Goal: Transaction & Acquisition: Purchase product/service

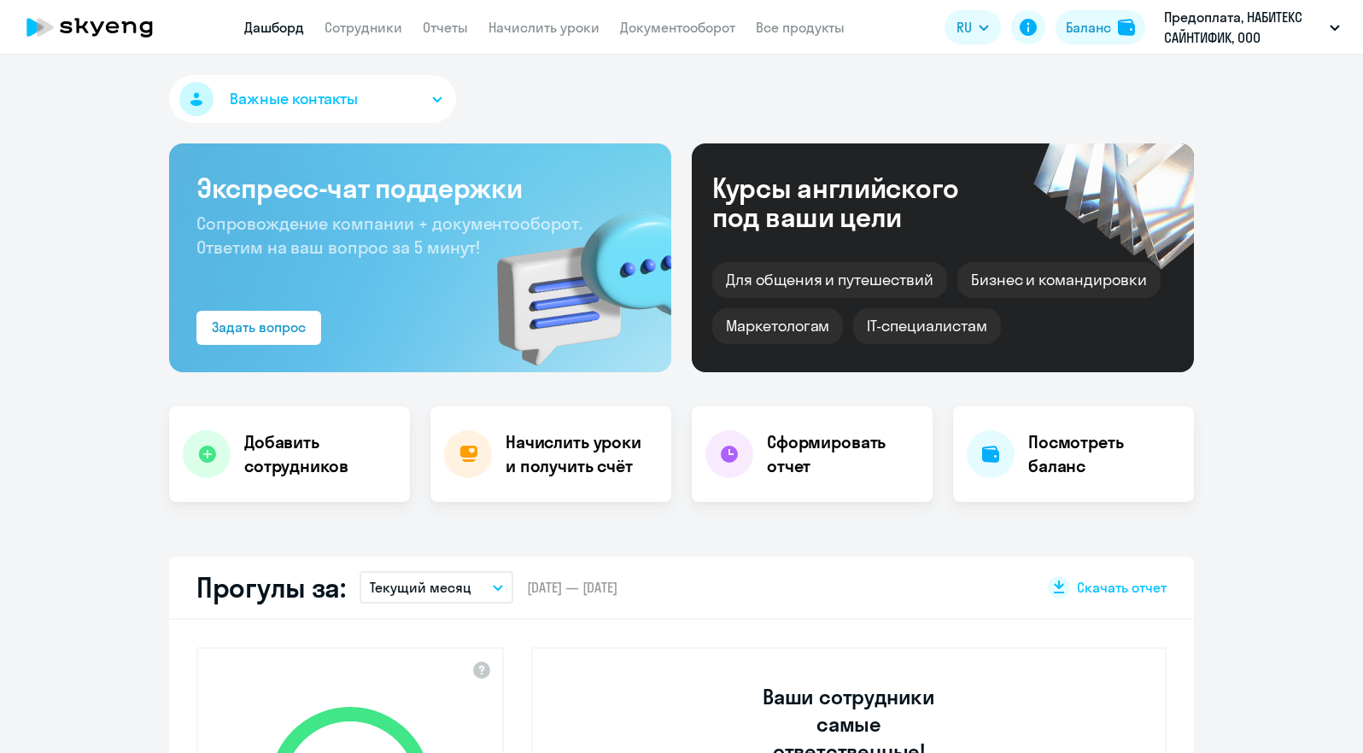
select select "30"
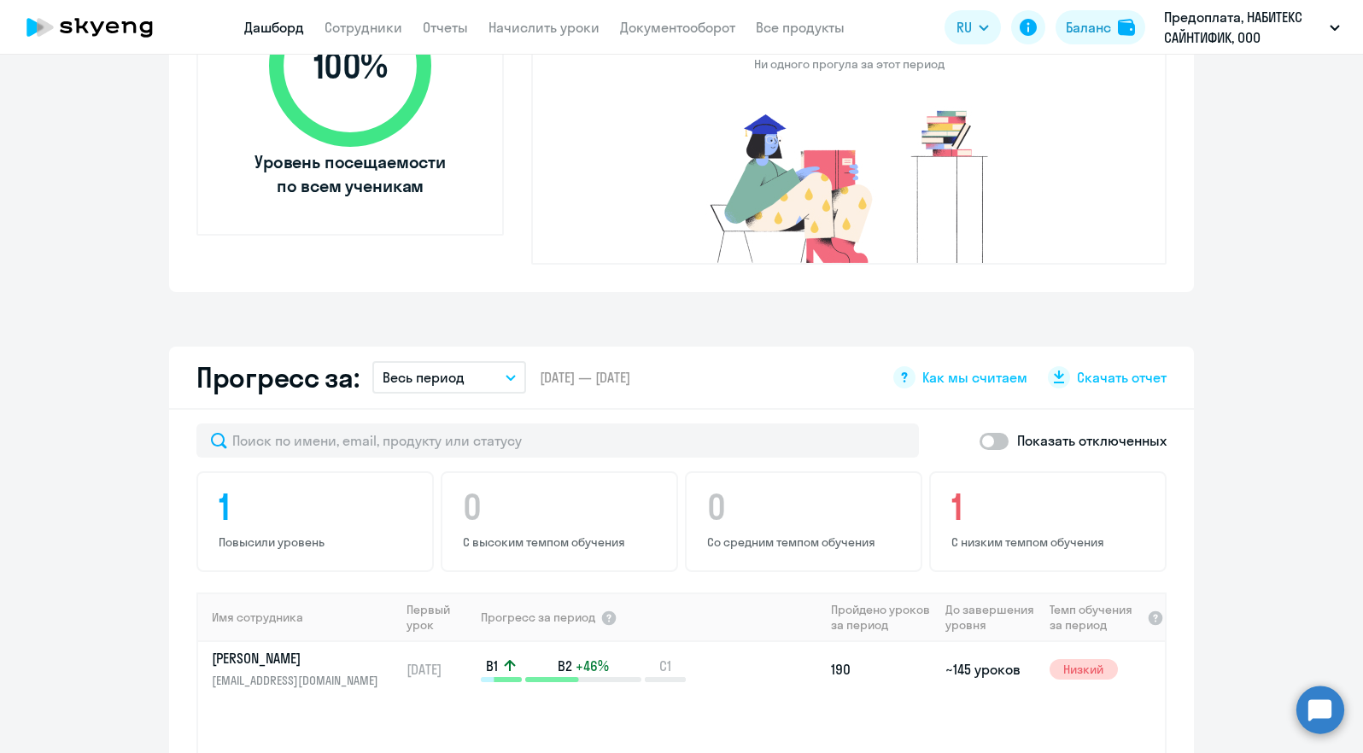
scroll to position [937, 0]
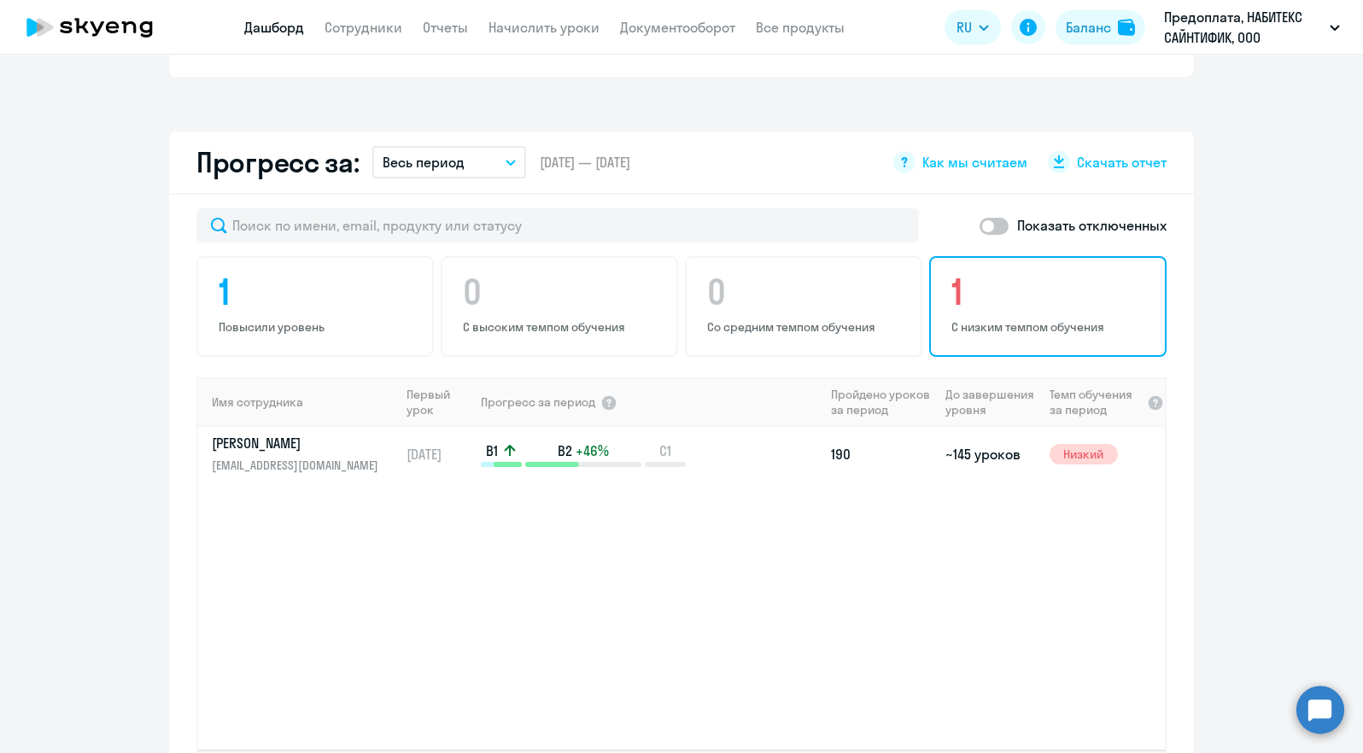
click at [1021, 319] on p "С низким темпом обучения" at bounding box center [1050, 326] width 198 height 15
click at [1066, 444] on span "Низкий" at bounding box center [1083, 454] width 68 height 20
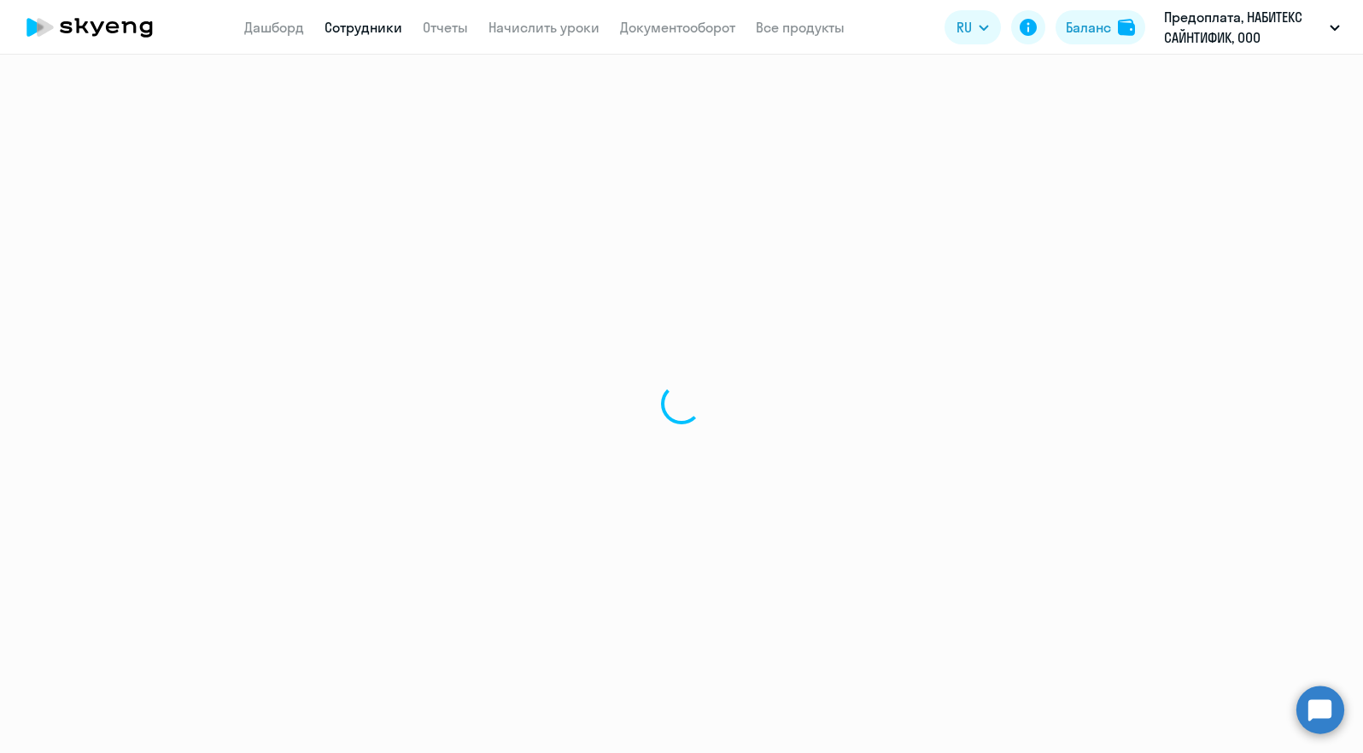
select select "english"
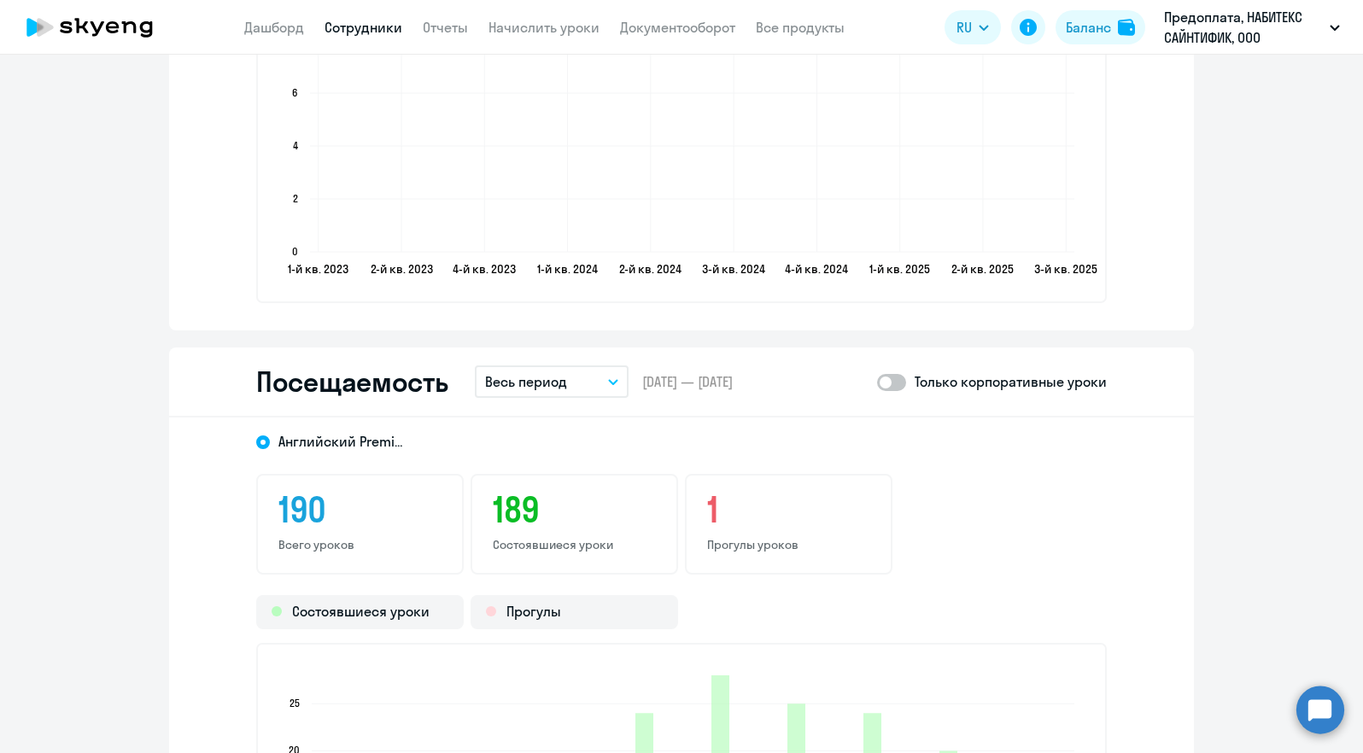
scroll to position [1921, 0]
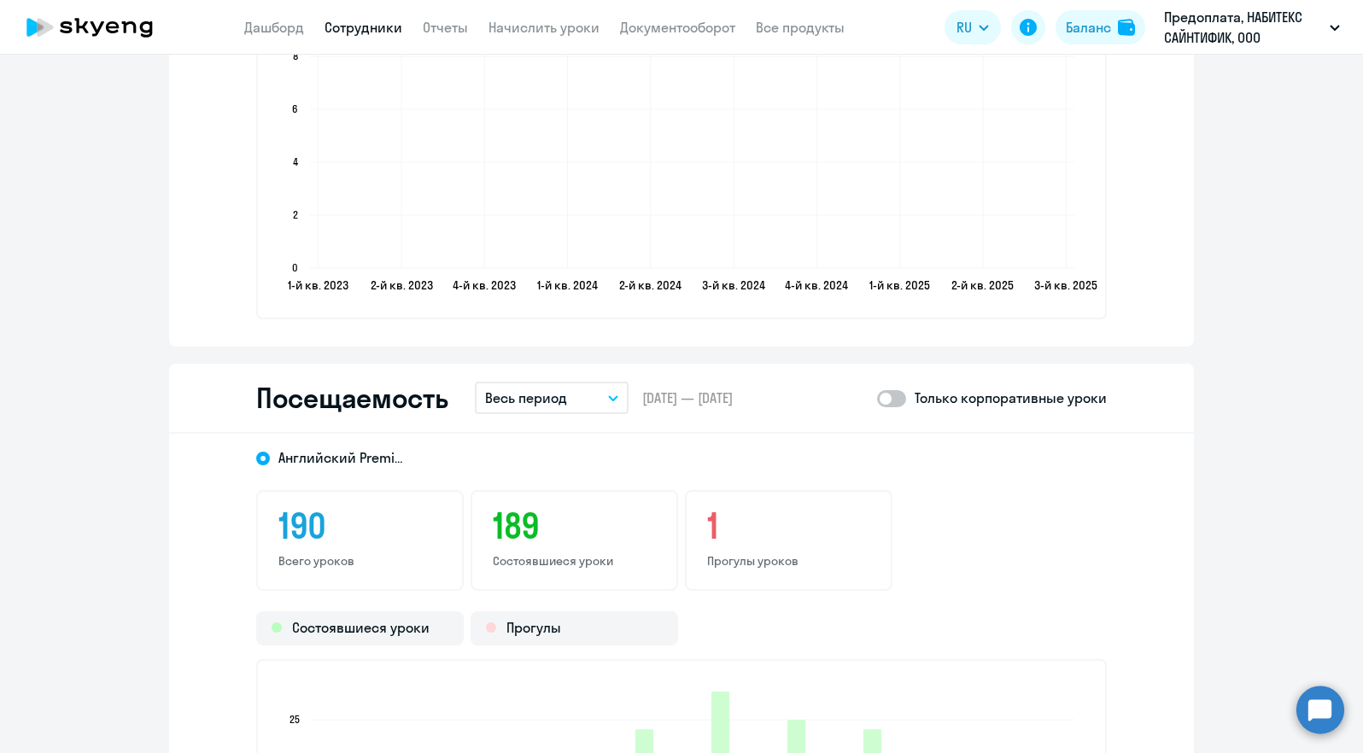
click at [792, 537] on h3 "1" at bounding box center [788, 525] width 163 height 41
click at [715, 558] on p "Прогулы уроков" at bounding box center [788, 560] width 163 height 15
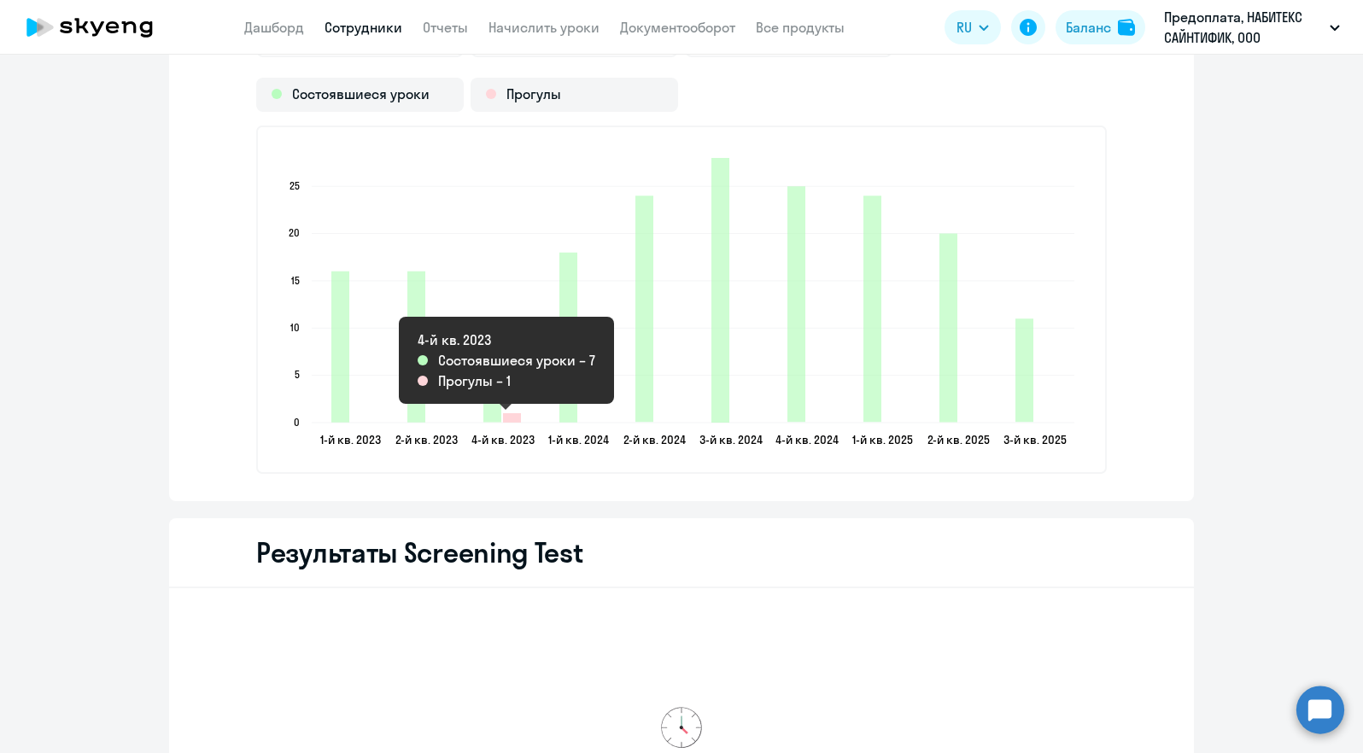
click at [505, 417] on icon "2023-12-10T21:00:00.000Z Прогулы 1" at bounding box center [512, 417] width 18 height 9
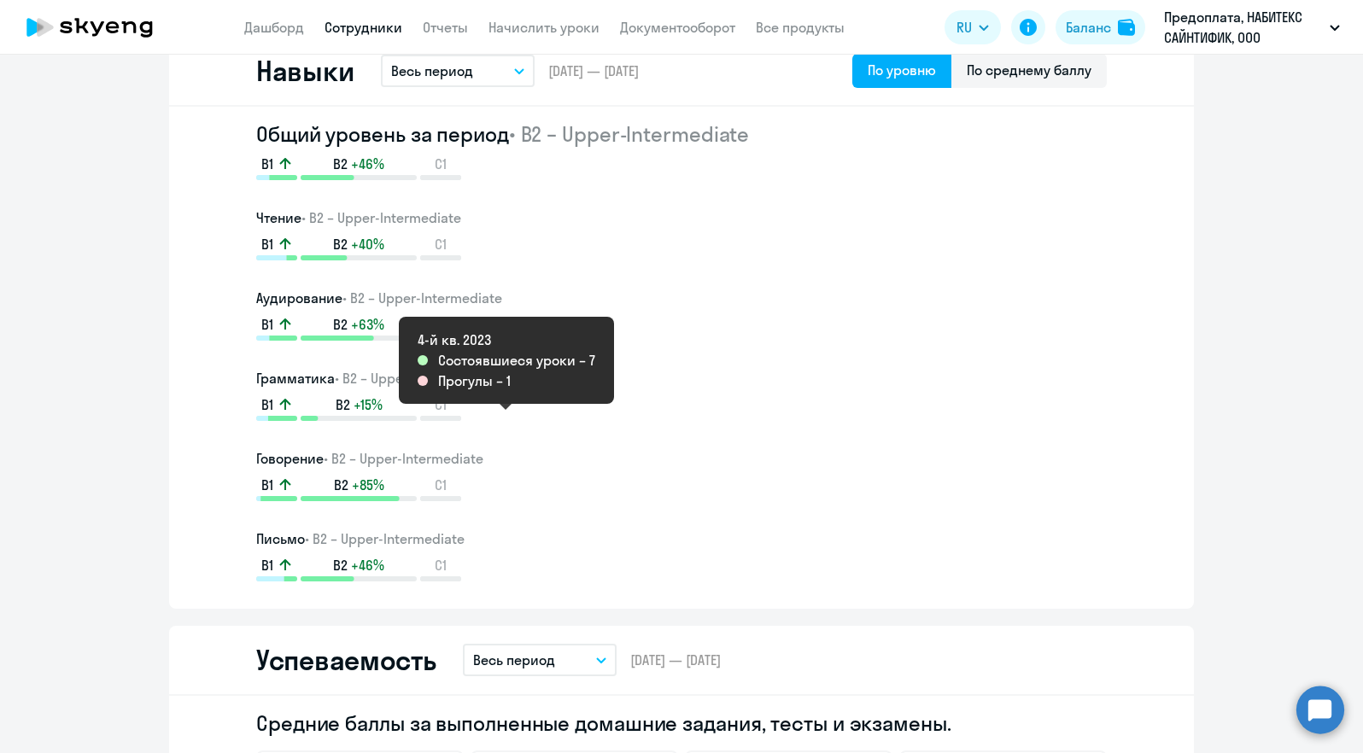
scroll to position [0, 0]
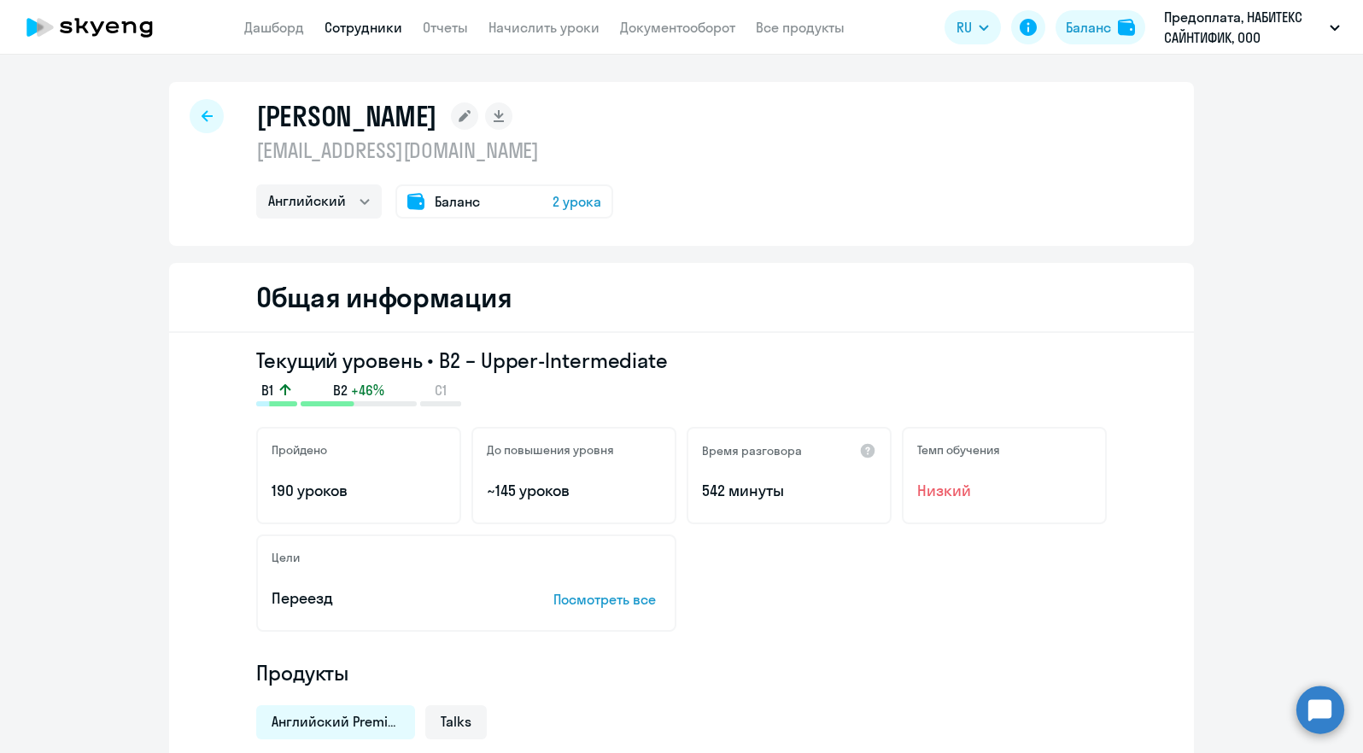
click at [552, 205] on span "2 урока" at bounding box center [576, 201] width 49 height 20
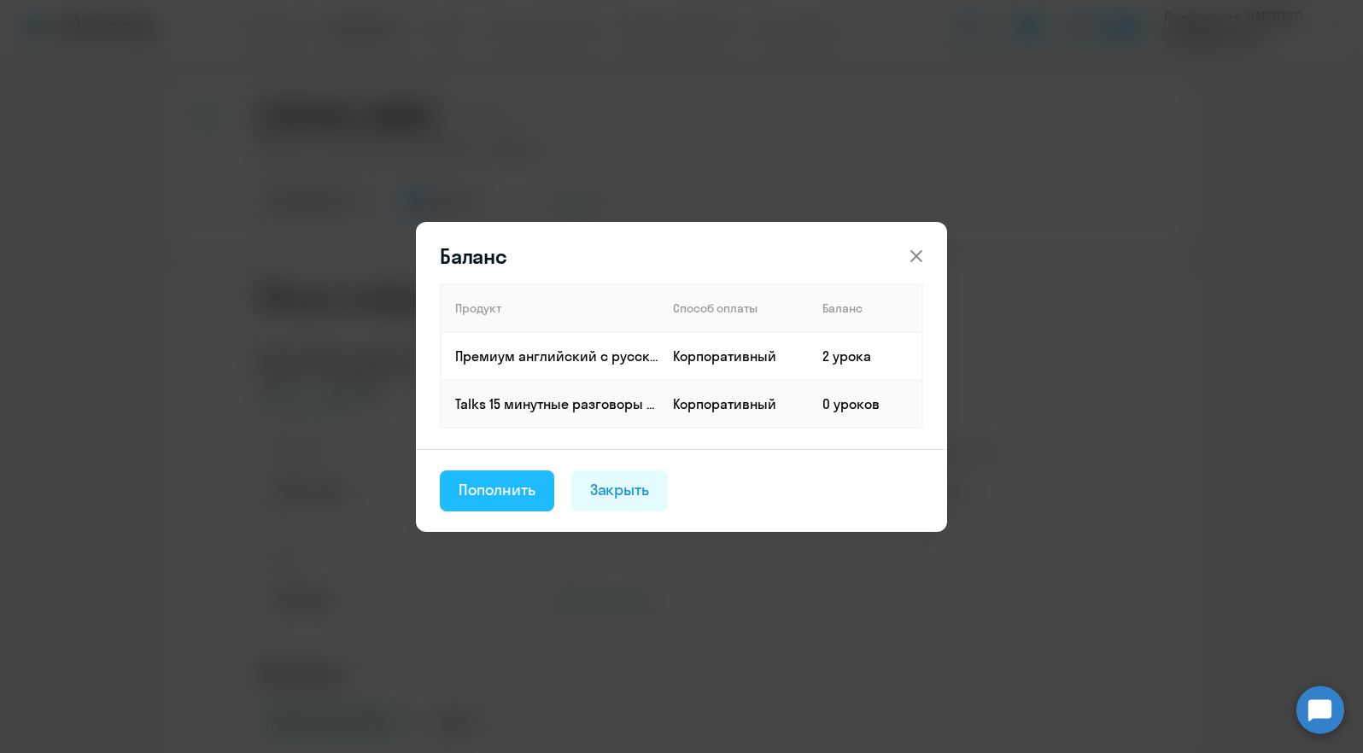
click at [466, 486] on div "Пополнить" at bounding box center [496, 490] width 77 height 22
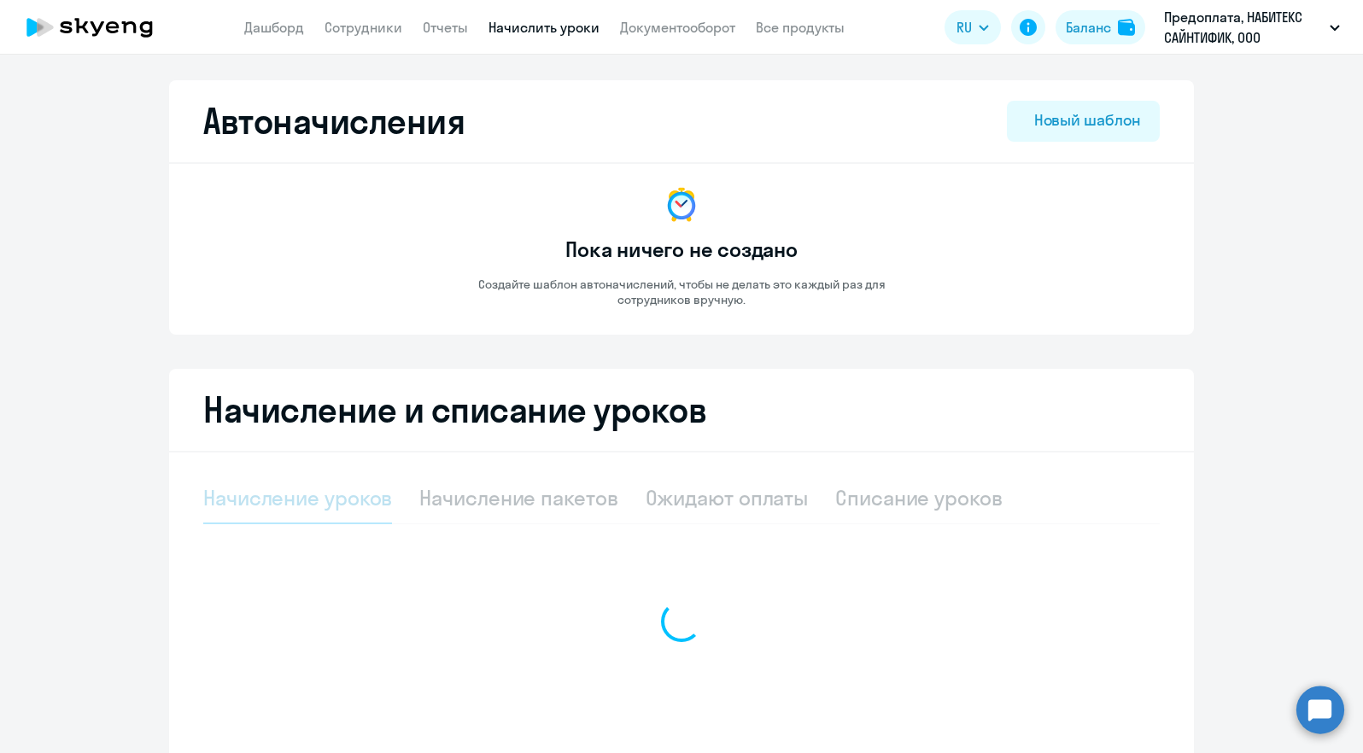
select select "10"
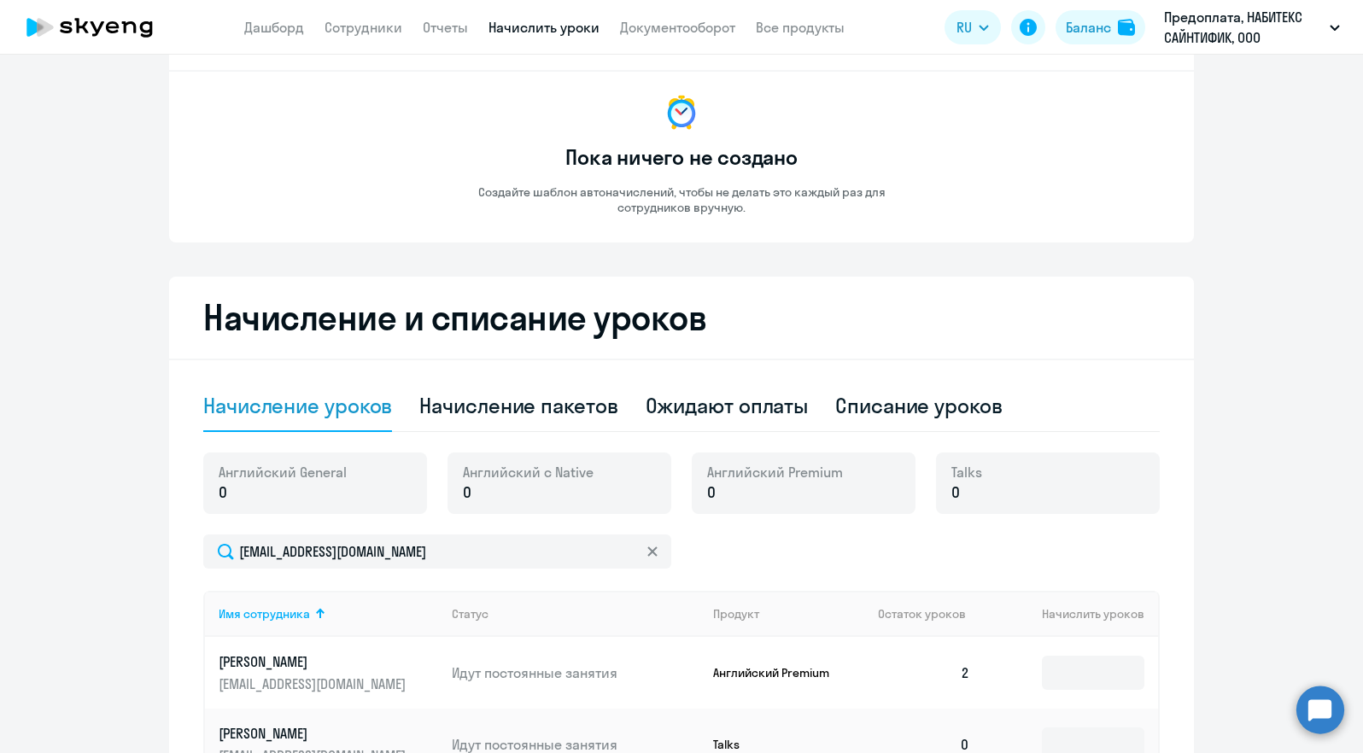
scroll to position [330, 0]
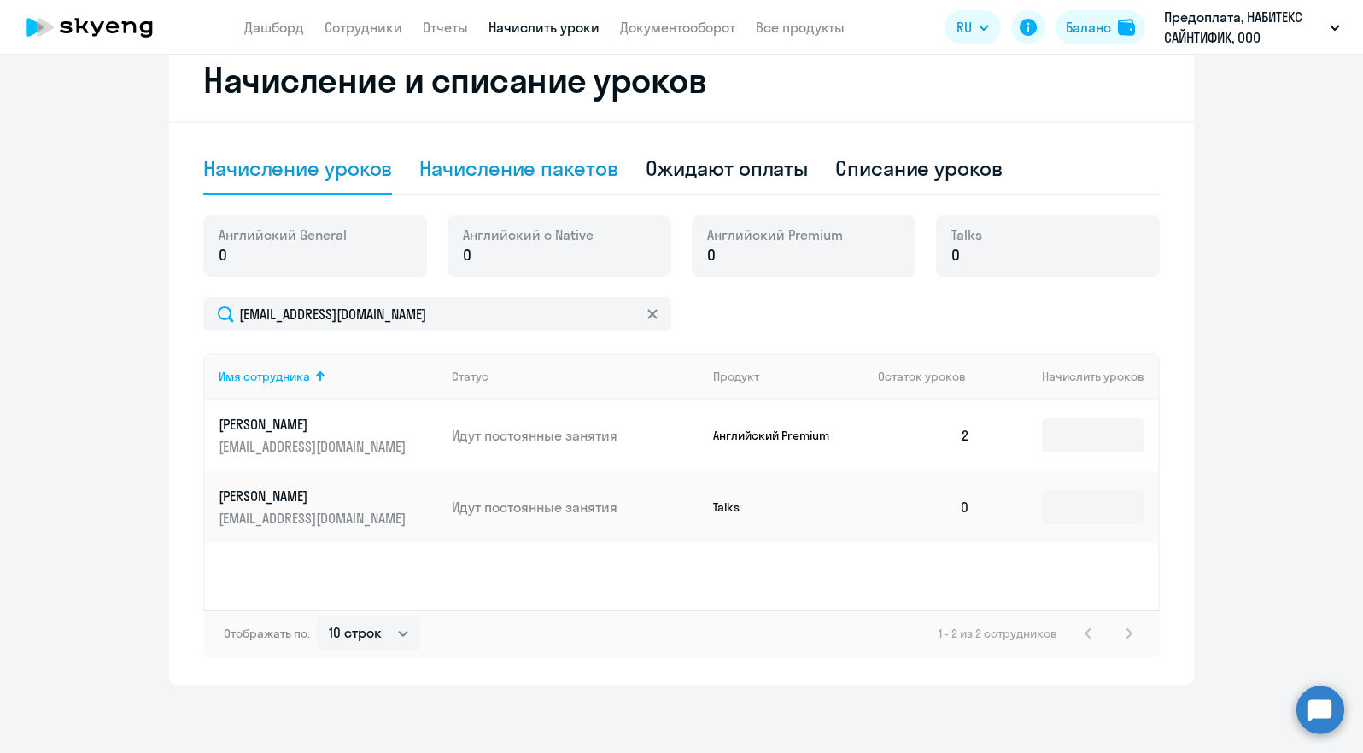
click at [480, 177] on div "Начисление пакетов" at bounding box center [518, 168] width 198 height 27
select select "10"
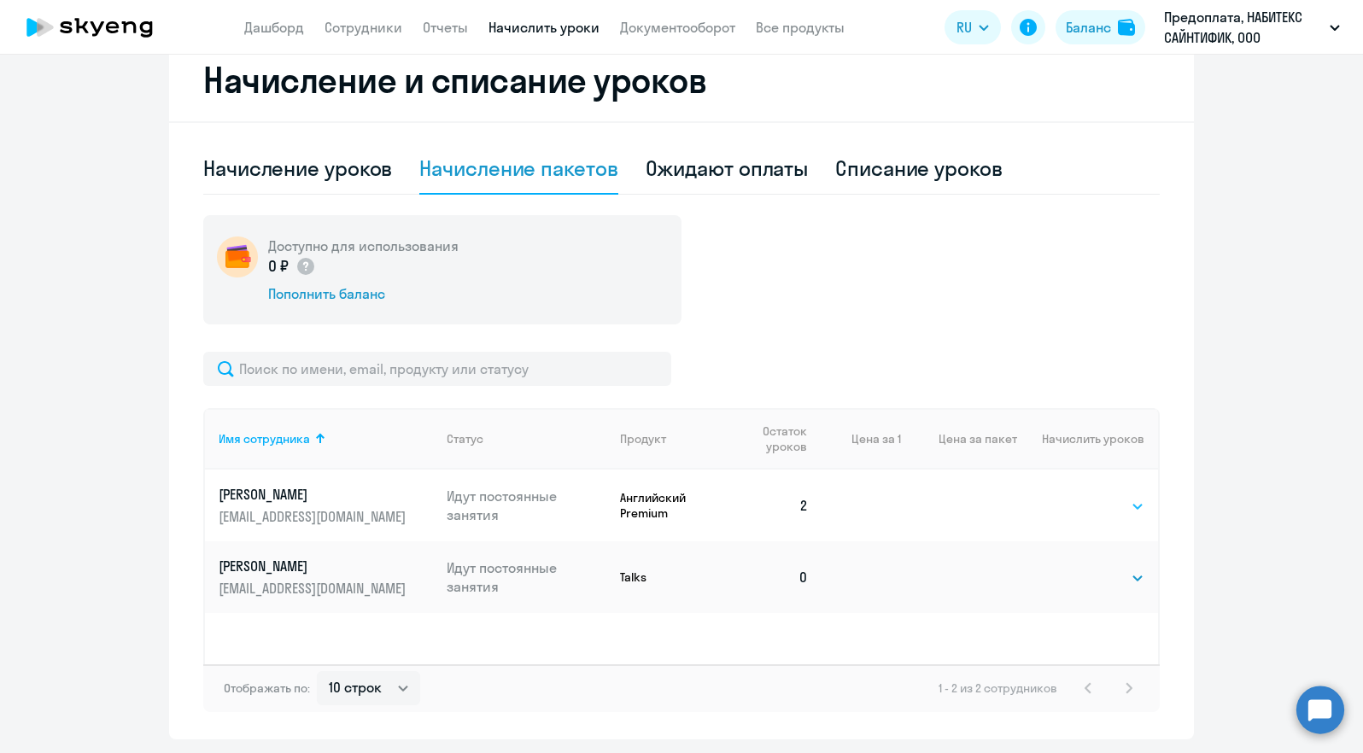
click at [1090, 504] on select "Выбрать 4 8 16 32 64 96 128" at bounding box center [1109, 506] width 70 height 20
select select "32"
click at [1074, 496] on select "Выбрать 4 8 16 32 64 96 128" at bounding box center [1109, 506] width 70 height 20
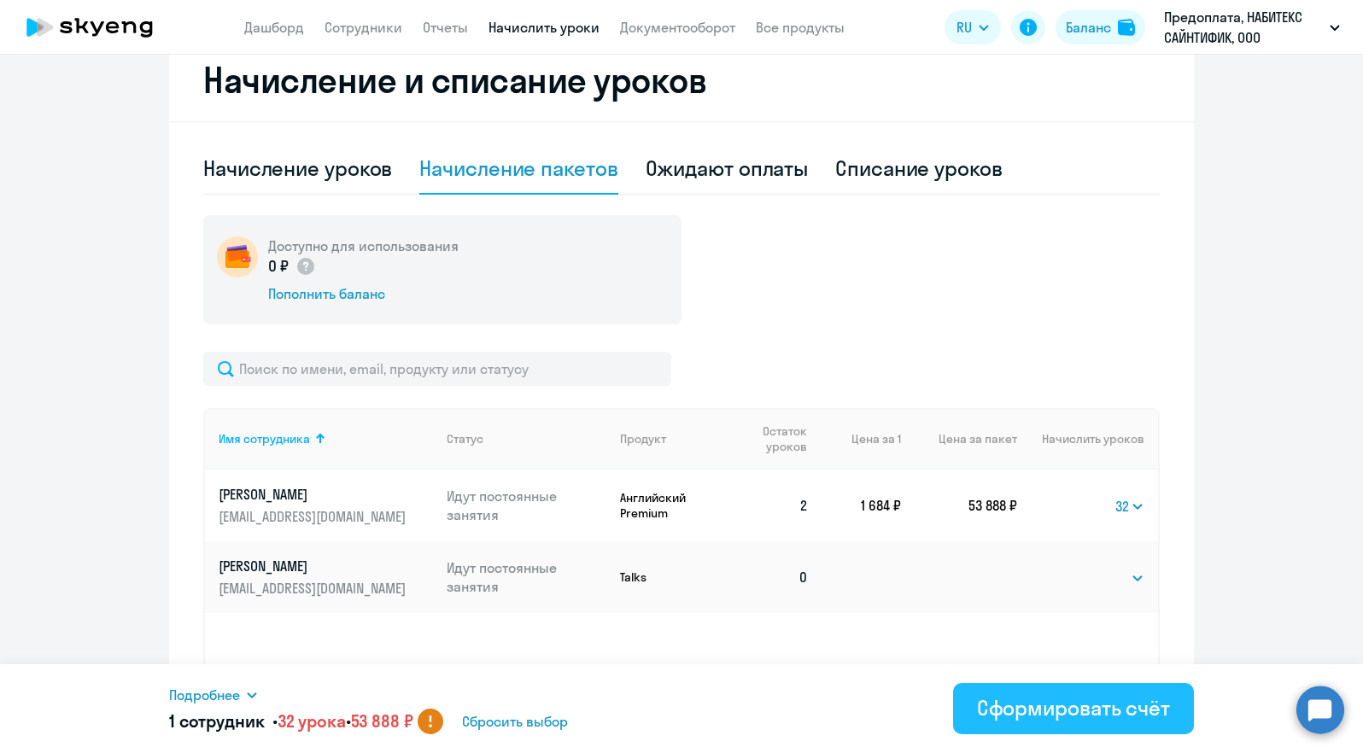
click at [1071, 705] on div "Сформировать счёт" at bounding box center [1073, 707] width 193 height 27
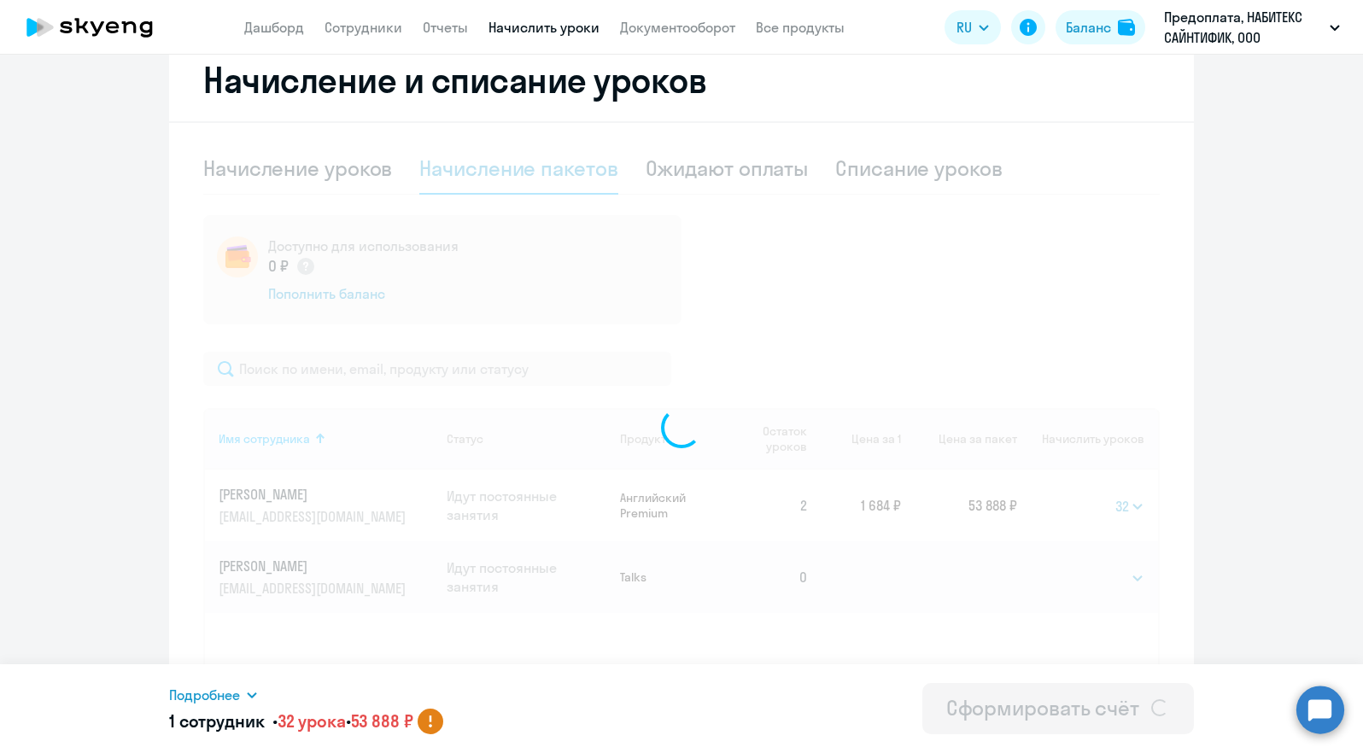
select select
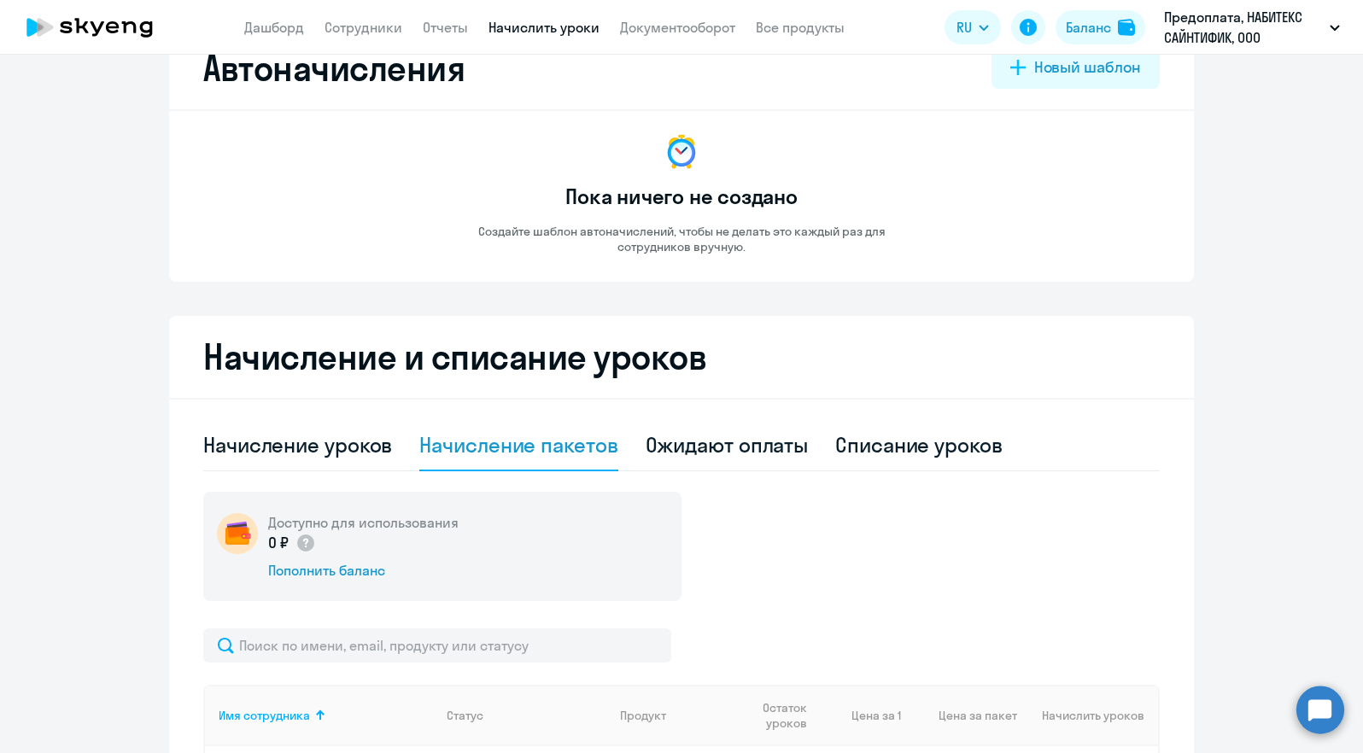
scroll to position [0, 0]
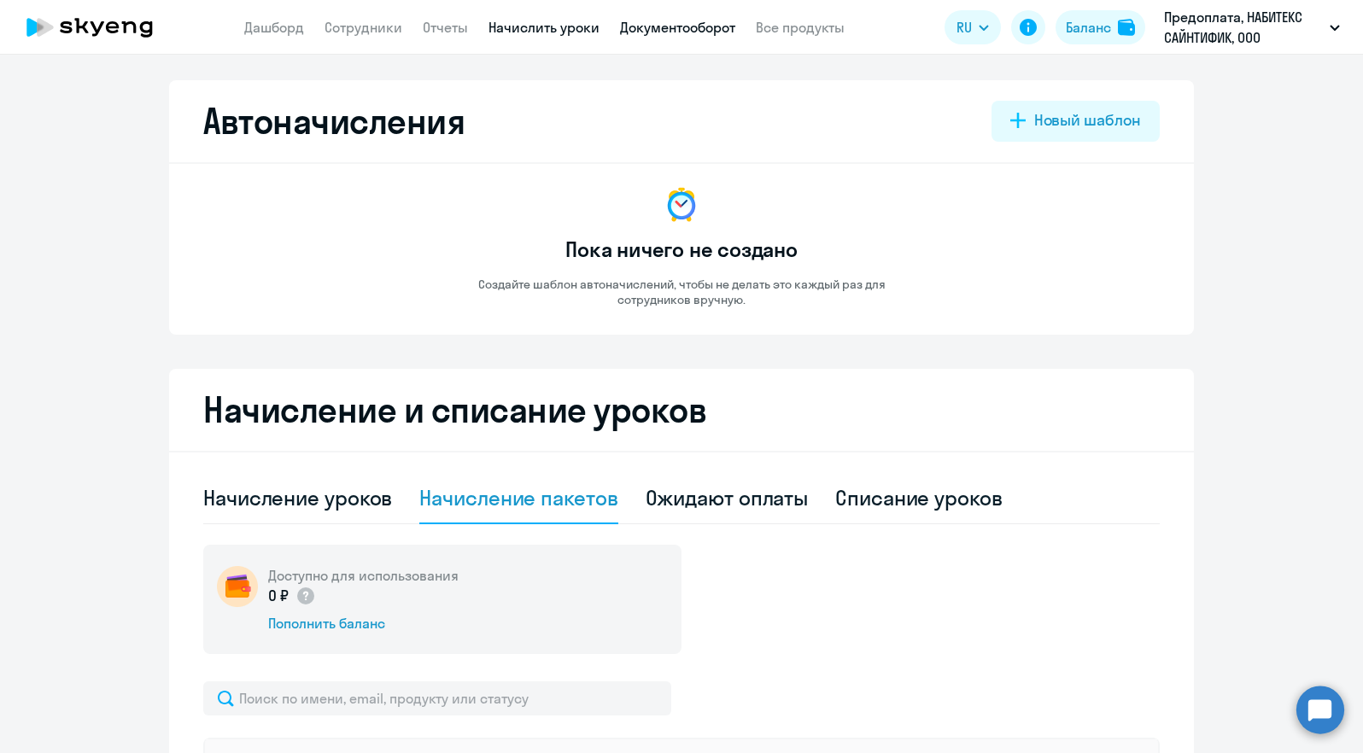
click at [698, 31] on link "Документооборот" at bounding box center [677, 27] width 115 height 17
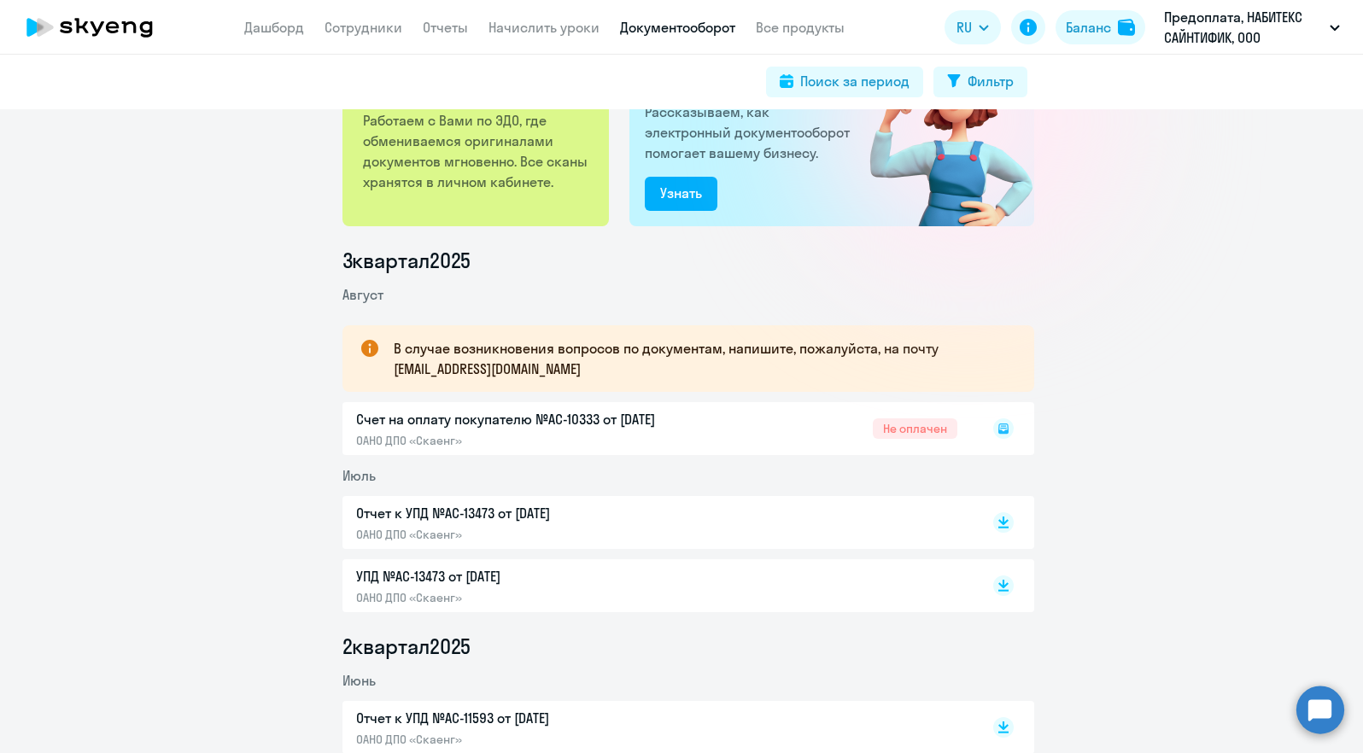
scroll to position [102, 0]
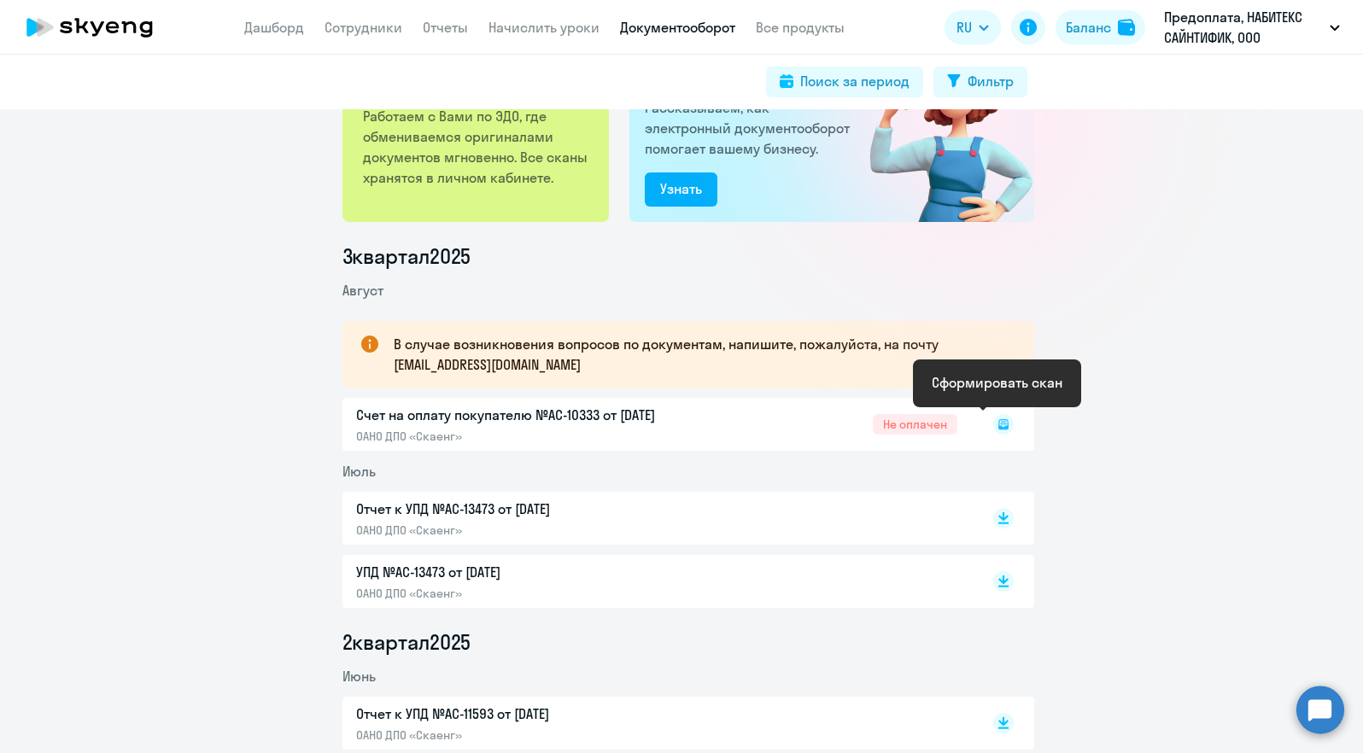
click at [1000, 424] on icon at bounding box center [1003, 424] width 10 height 10
click at [993, 423] on rect at bounding box center [1003, 424] width 20 height 20
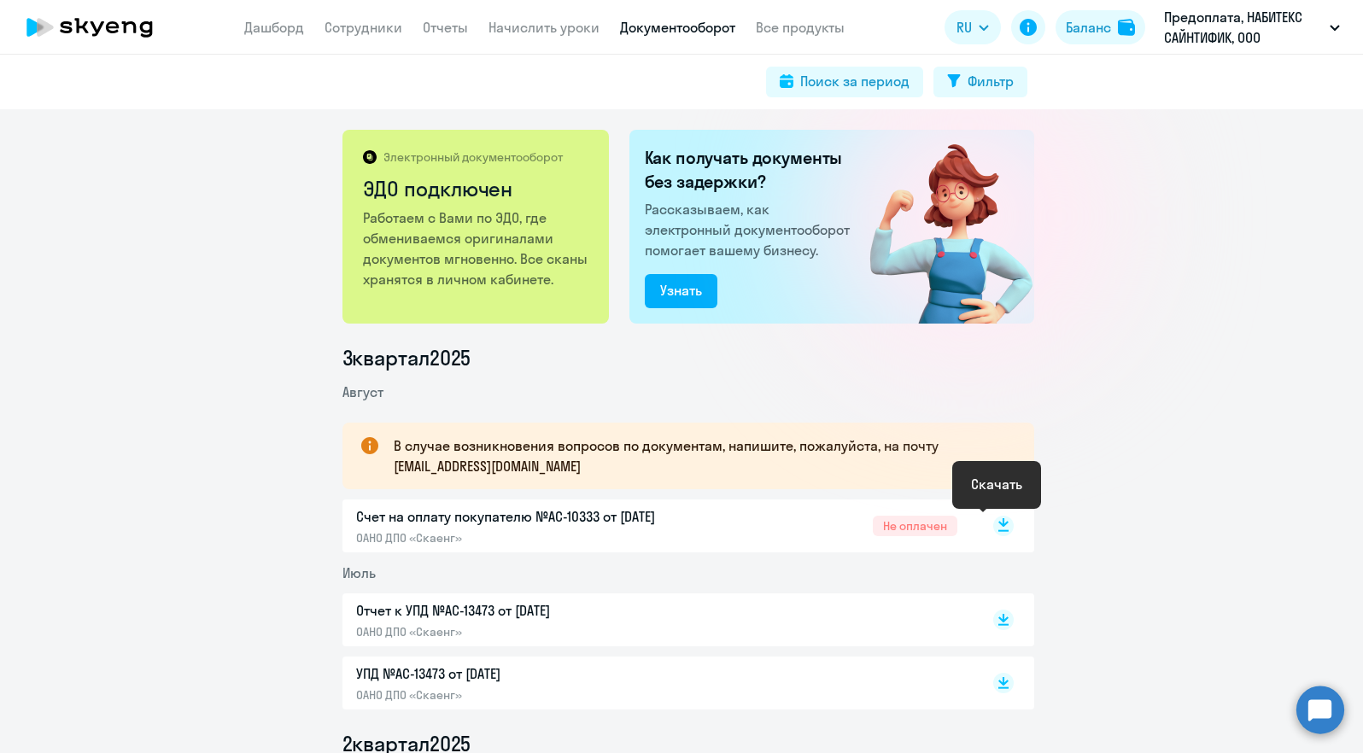
click at [996, 528] on rect at bounding box center [1003, 526] width 20 height 20
